Goal: Task Accomplishment & Management: Complete application form

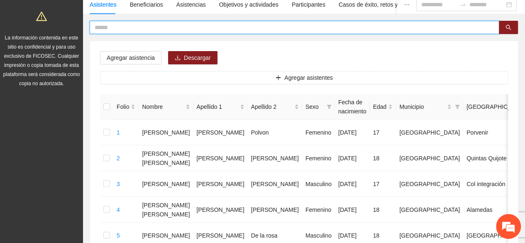
click at [156, 27] on input "text" at bounding box center [291, 27] width 393 height 9
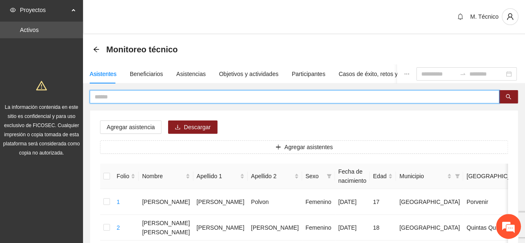
click at [95, 45] on div "Monitoreo técnico" at bounding box center [138, 49] width 90 height 13
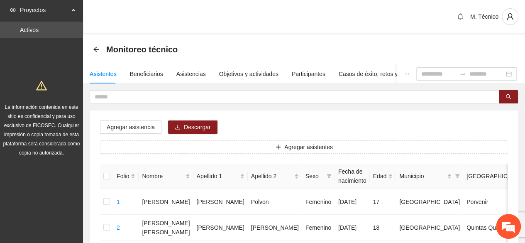
click at [96, 49] on icon "arrow-left" at bounding box center [96, 49] width 7 height 7
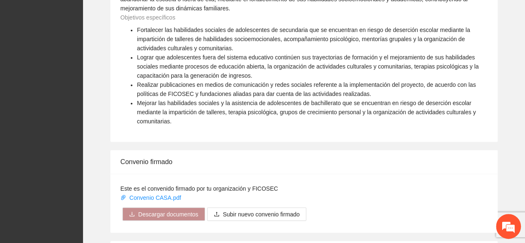
scroll to position [746, 0]
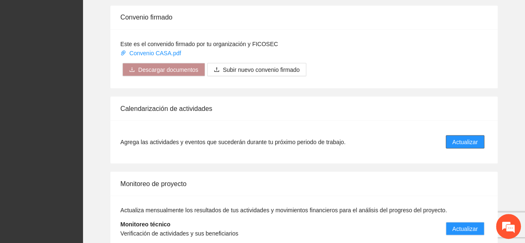
click at [452, 137] on span "Actualizar" at bounding box center [464, 141] width 25 height 9
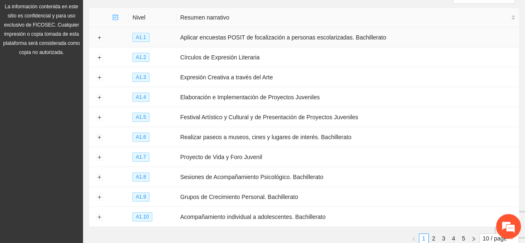
scroll to position [147, 0]
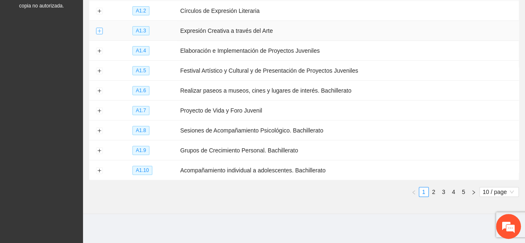
click at [97, 28] on button "Expand row" at bounding box center [99, 31] width 7 height 7
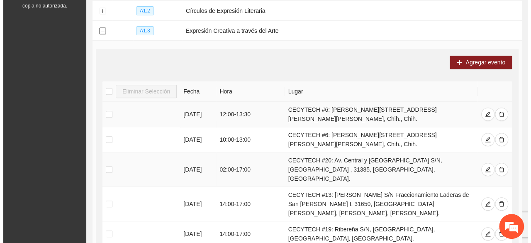
scroll to position [188, 0]
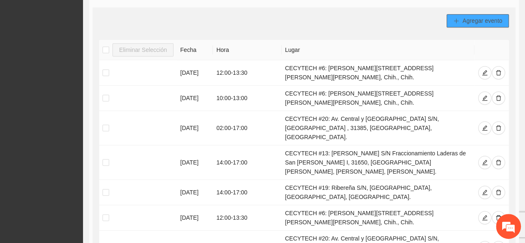
click at [459, 20] on button "Agregar evento" at bounding box center [477, 20] width 62 height 13
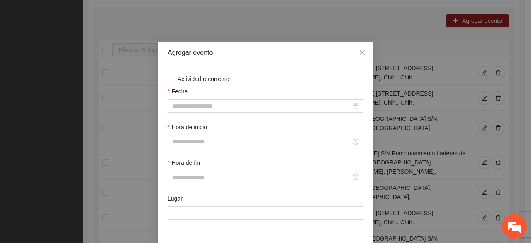
click at [210, 78] on span "Actividad recurrente" at bounding box center [203, 78] width 58 height 9
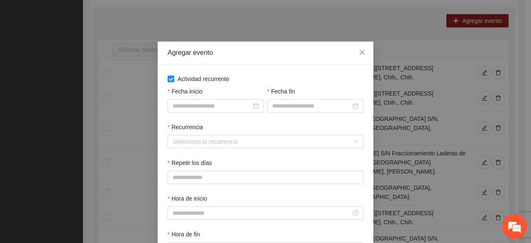
click at [210, 78] on span "Actividad recurrente" at bounding box center [203, 78] width 58 height 9
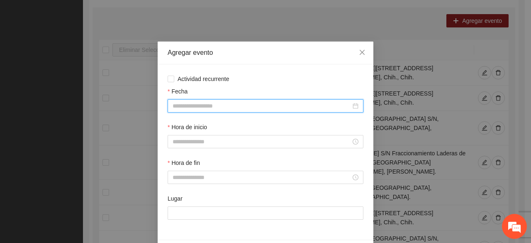
click at [201, 102] on input "Fecha" at bounding box center [261, 105] width 178 height 9
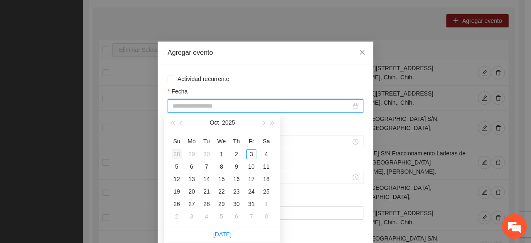
type input "**********"
click at [183, 127] on button "button" at bounding box center [181, 122] width 9 height 17
type input "**********"
click at [236, 164] on div "11" at bounding box center [236, 166] width 10 height 10
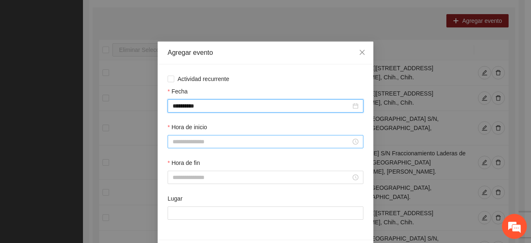
click at [191, 143] on input "Hora de inicio" at bounding box center [261, 141] width 178 height 9
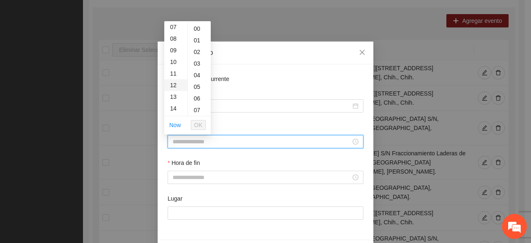
click at [175, 86] on div "12" at bounding box center [175, 85] width 23 height 12
type input "*****"
click at [196, 122] on span "OK" at bounding box center [198, 124] width 8 height 9
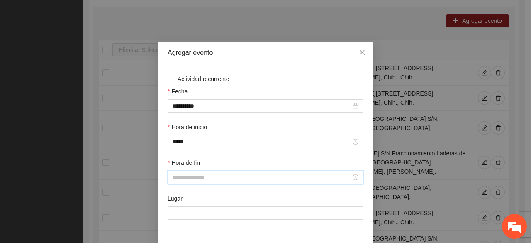
click at [188, 178] on input "Hora de fin" at bounding box center [261, 176] width 178 height 9
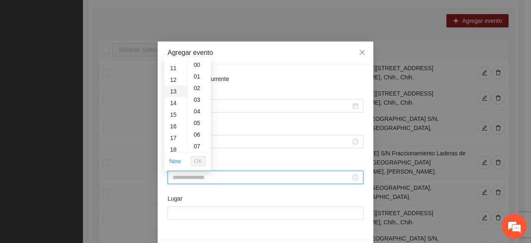
click at [172, 88] on div "13" at bounding box center [175, 91] width 23 height 12
click at [201, 123] on div "30" at bounding box center [199, 123] width 23 height 12
type input "*****"
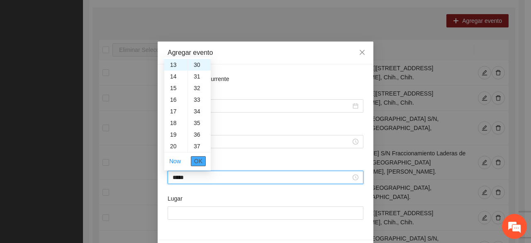
click at [197, 162] on span "OK" at bounding box center [198, 160] width 8 height 9
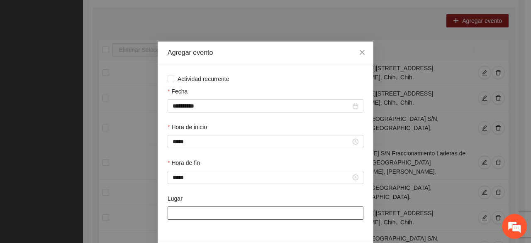
click at [180, 214] on input "Lugar" at bounding box center [266, 212] width 196 height 13
type input "**********"
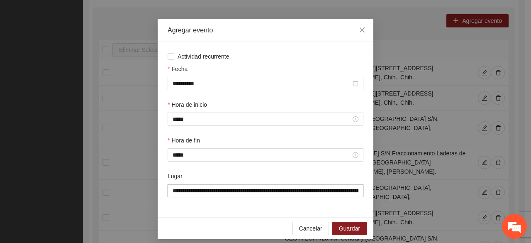
scroll to position [29, 0]
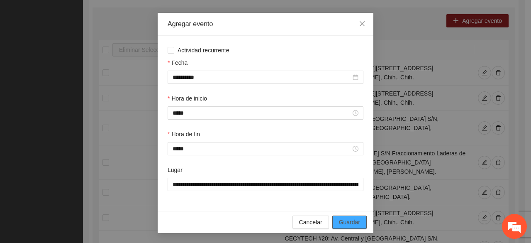
click at [346, 225] on span "Guardar" at bounding box center [349, 221] width 21 height 9
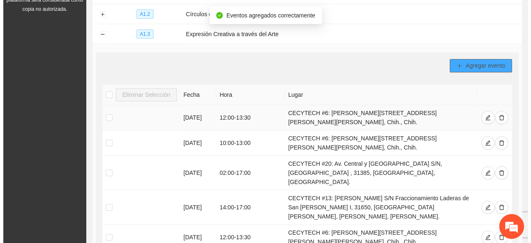
scroll to position [105, 0]
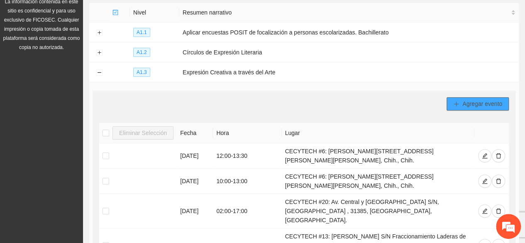
click at [460, 100] on button "Agregar evento" at bounding box center [477, 103] width 62 height 13
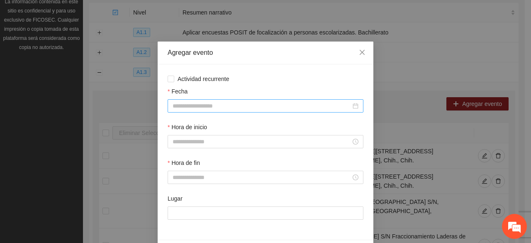
click at [210, 109] on input "Fecha" at bounding box center [261, 105] width 178 height 9
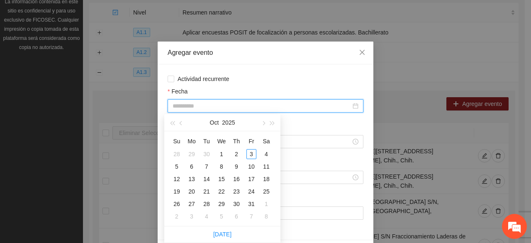
type input "**********"
click at [182, 126] on button "button" at bounding box center [181, 122] width 9 height 17
type input "**********"
click at [235, 194] on div "25" at bounding box center [236, 191] width 10 height 10
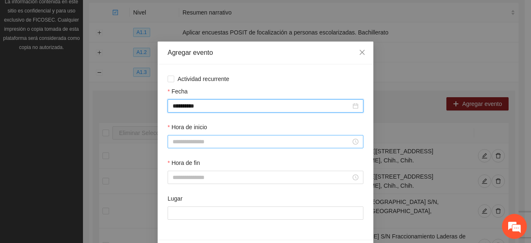
click at [189, 141] on input "Hora de inicio" at bounding box center [261, 141] width 178 height 9
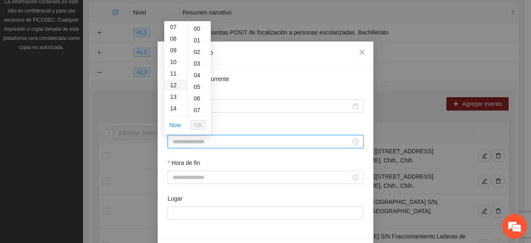
click at [172, 83] on div "12" at bounding box center [175, 85] width 23 height 12
type input "*****"
click at [199, 124] on span "OK" at bounding box center [198, 124] width 8 height 9
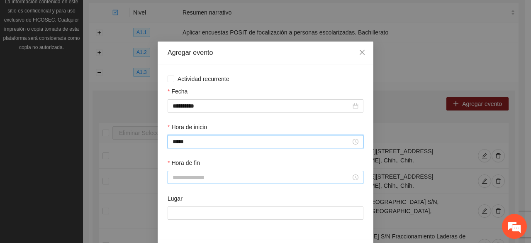
click at [194, 177] on input "Hora de fin" at bounding box center [261, 176] width 178 height 9
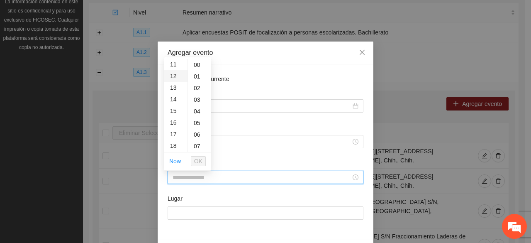
scroll to position [83, 0]
click at [176, 133] on div "13" at bounding box center [175, 133] width 23 height 12
drag, startPoint x: 198, startPoint y: 77, endPoint x: 194, endPoint y: 79, distance: 4.5
click at [197, 77] on div "30" at bounding box center [199, 81] width 23 height 12
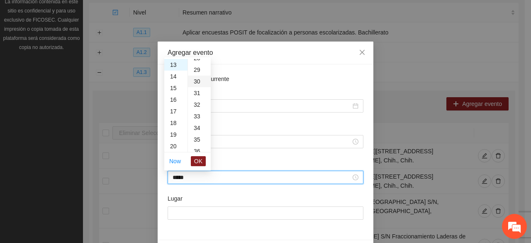
type input "*****"
click at [201, 158] on span "OK" at bounding box center [198, 160] width 8 height 9
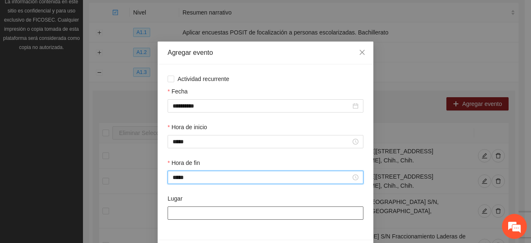
click at [202, 214] on input "Lugar" at bounding box center [266, 212] width 196 height 13
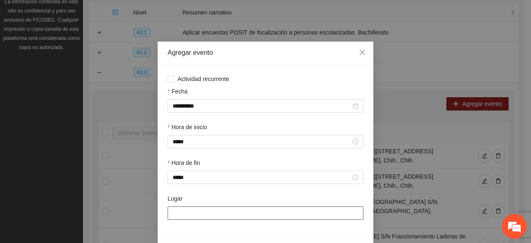
type input "**********"
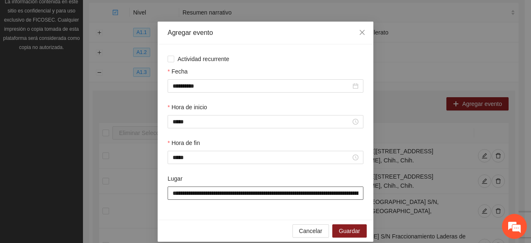
scroll to position [29, 0]
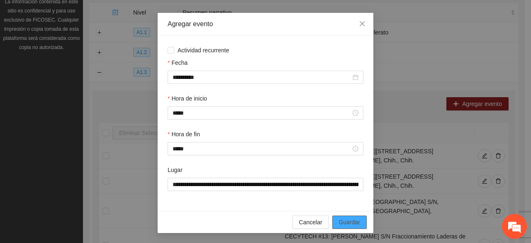
click at [349, 220] on span "Guardar" at bounding box center [349, 221] width 21 height 9
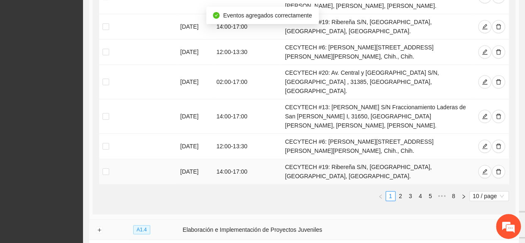
scroll to position [354, 0]
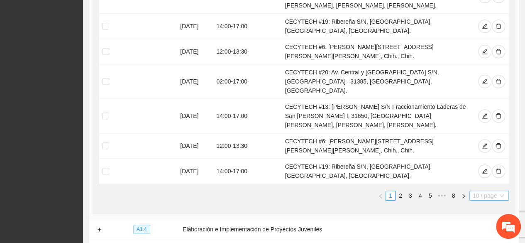
drag, startPoint x: 481, startPoint y: 154, endPoint x: 477, endPoint y: 156, distance: 4.3
click at [481, 191] on span "10 / page" at bounding box center [488, 195] width 33 height 9
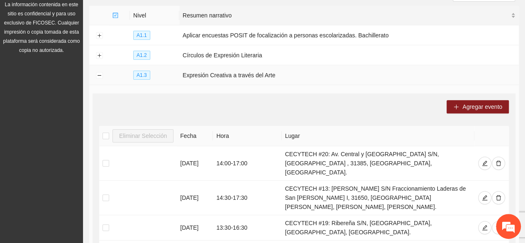
scroll to position [0, 0]
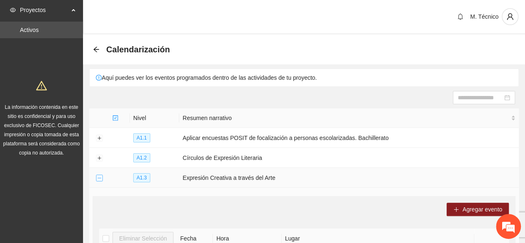
click at [97, 175] on button "Collapse row" at bounding box center [99, 178] width 7 height 7
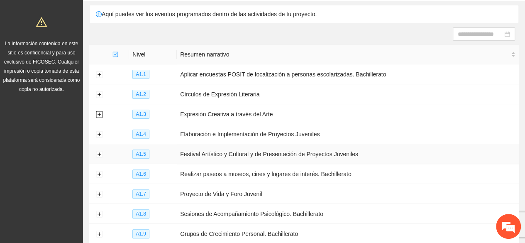
scroll to position [124, 0]
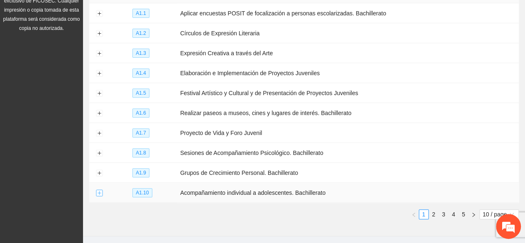
click at [102, 189] on button "Expand row" at bounding box center [99, 192] width 7 height 7
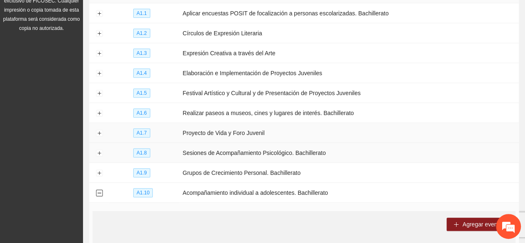
scroll to position [121, 0]
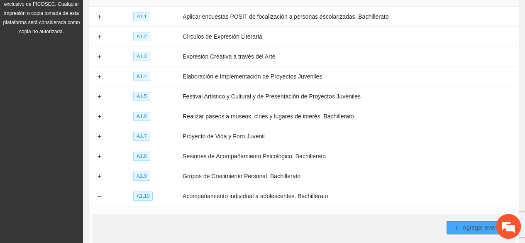
click at [481, 223] on span "Agregar evento" at bounding box center [482, 227] width 40 height 9
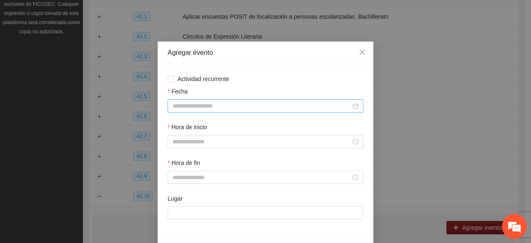
click at [183, 103] on input "Fecha" at bounding box center [261, 105] width 178 height 9
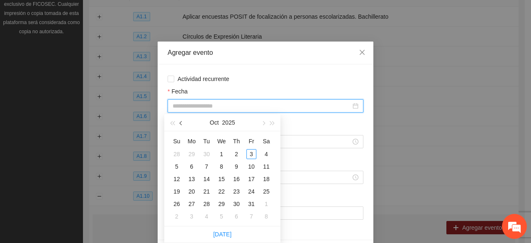
click at [180, 123] on span "button" at bounding box center [182, 123] width 4 height 4
type input "**********"
click at [359, 51] on icon "close" at bounding box center [362, 52] width 7 height 7
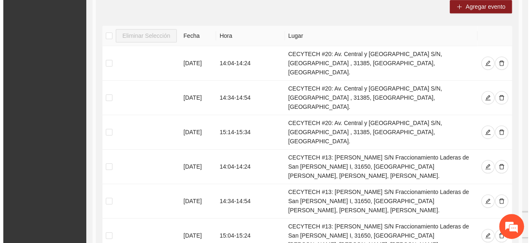
scroll to position [328, 0]
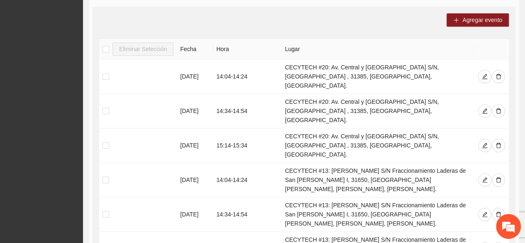
click at [469, 8] on div "Agregar evento Eliminar Selección [PERSON_NAME] [DATE] 14:04 - 14:24 CECYTECH #…" at bounding box center [303, 220] width 423 height 427
click at [470, 15] on span "Agregar evento" at bounding box center [482, 19] width 40 height 9
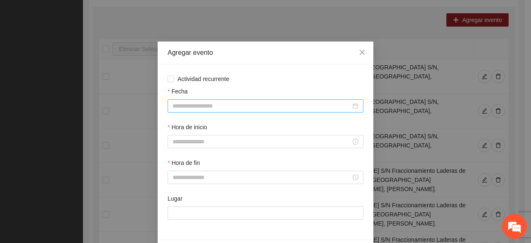
click at [202, 101] on div at bounding box center [266, 105] width 196 height 13
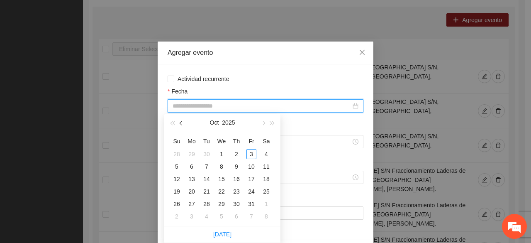
click at [182, 123] on span "button" at bounding box center [182, 123] width 4 height 4
type input "**********"
click at [235, 168] on div "11" at bounding box center [236, 166] width 10 height 10
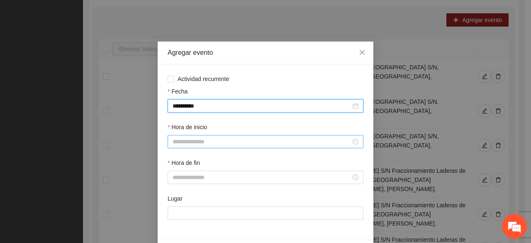
click at [194, 143] on input "Hora de inicio" at bounding box center [261, 141] width 178 height 9
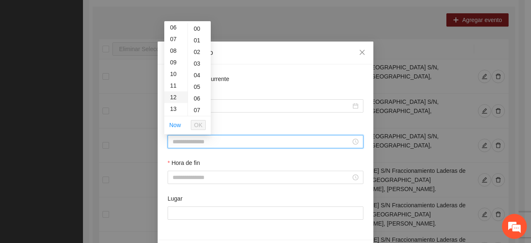
scroll to position [83, 0]
click at [176, 104] on div "14" at bounding box center [175, 108] width 23 height 12
click at [197, 89] on div "34" at bounding box center [199, 92] width 23 height 12
type input "*****"
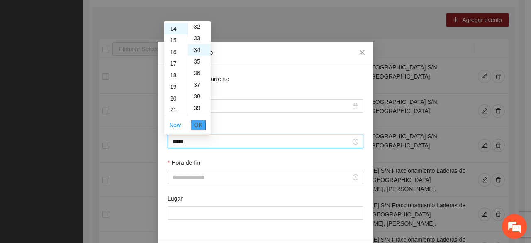
scroll to position [395, 0]
drag, startPoint x: 197, startPoint y: 124, endPoint x: 193, endPoint y: 151, distance: 26.8
click at [197, 124] on span "OK" at bounding box center [198, 124] width 8 height 9
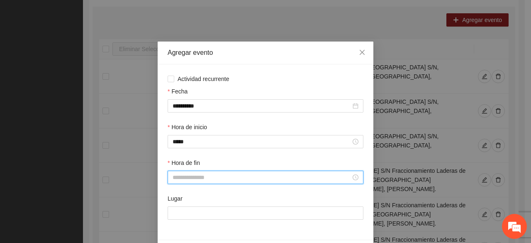
click at [188, 179] on input "Hora de fin" at bounding box center [261, 176] width 178 height 9
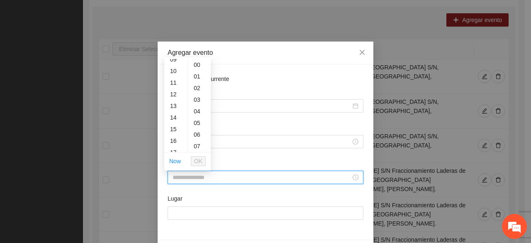
scroll to position [166, 0]
click at [175, 61] on div "14" at bounding box center [175, 62] width 23 height 12
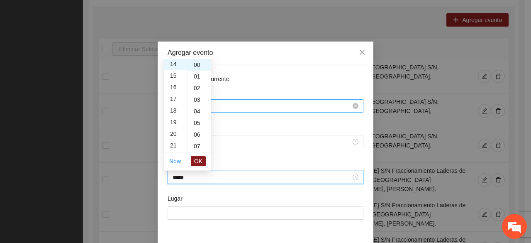
scroll to position [163, 0]
drag, startPoint x: 196, startPoint y: 110, endPoint x: 204, endPoint y: 138, distance: 29.5
click at [195, 109] on div "54" at bounding box center [199, 111] width 23 height 12
type input "*****"
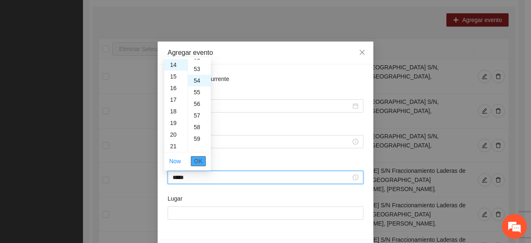
scroll to position [627, 0]
click at [196, 160] on span "OK" at bounding box center [198, 160] width 8 height 9
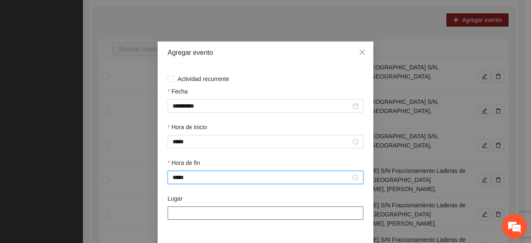
drag, startPoint x: 193, startPoint y: 216, endPoint x: 194, endPoint y: 203, distance: 12.9
click at [192, 214] on input "Lugar" at bounding box center [266, 212] width 196 height 13
type input "**********"
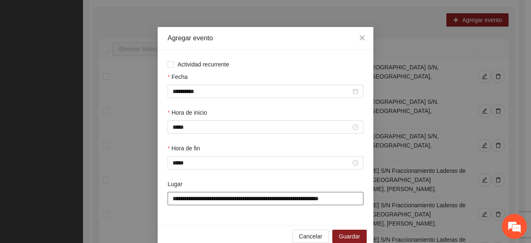
scroll to position [29, 0]
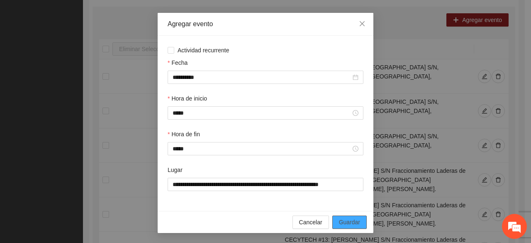
click at [342, 223] on span "Guardar" at bounding box center [349, 221] width 21 height 9
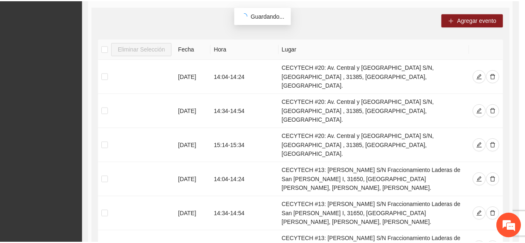
scroll to position [0, 0]
